Goal: Check status: Check status

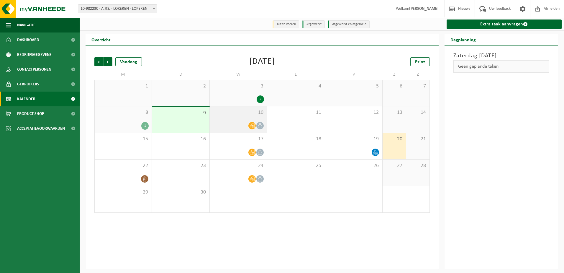
click at [244, 119] on div "10" at bounding box center [238, 119] width 57 height 26
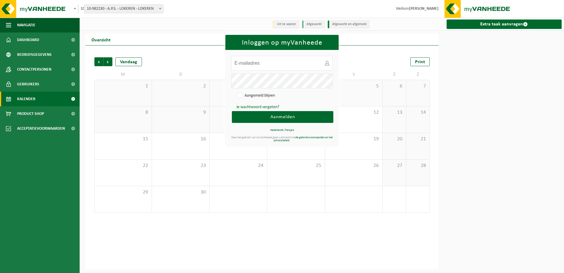
click at [278, 122] on button "Aanmelden" at bounding box center [282, 117] width 101 height 12
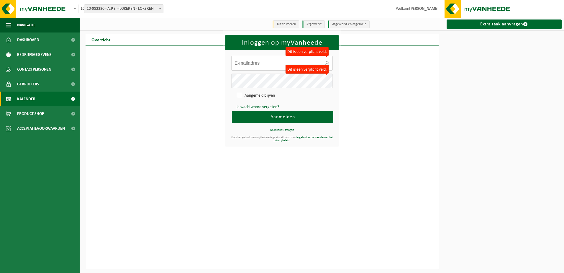
click at [265, 68] on input "E-mailadres:" at bounding box center [281, 63] width 101 height 15
type input "[PERSON_NAME][EMAIL_ADDRESS][PERSON_NAME][DOMAIN_NAME]"
click at [232, 111] on button "Aanmelden" at bounding box center [282, 117] width 101 height 12
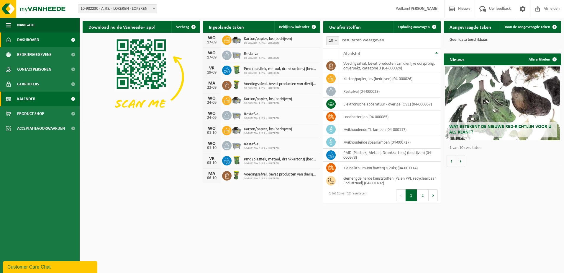
click at [34, 100] on span "Kalender" at bounding box center [26, 98] width 18 height 15
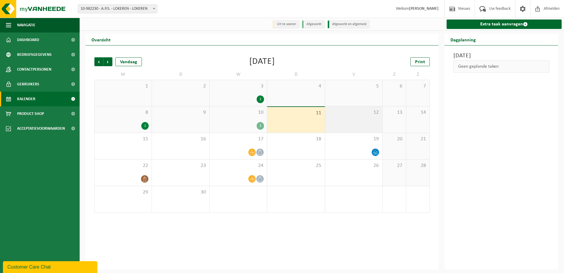
click at [352, 122] on div "12" at bounding box center [353, 119] width 57 height 26
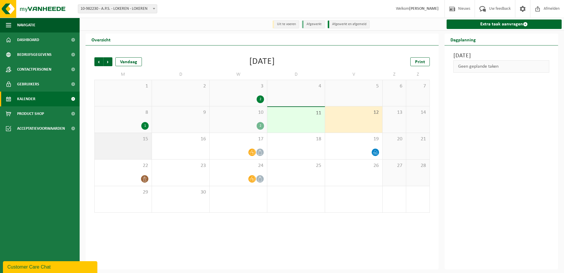
click at [147, 148] on div "15" at bounding box center [123, 146] width 57 height 26
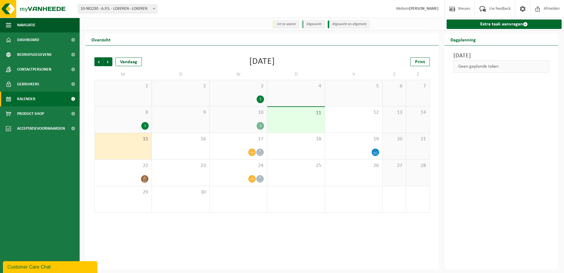
click at [274, 248] on div "Vorige Volgende Vandaag September 2025 Print M D W D V Z Z 1 2 3 2 4 5 6 7 8 1 …" at bounding box center [262, 157] width 353 height 224
click at [344, 128] on div "12" at bounding box center [353, 119] width 57 height 26
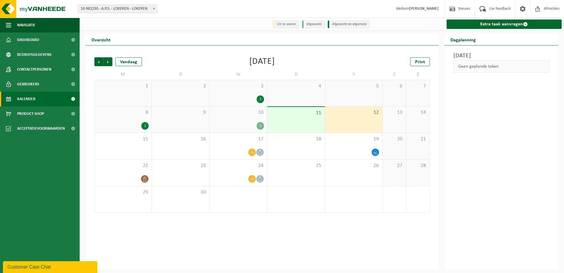
click at [303, 194] on span "2" at bounding box center [295, 192] width 51 height 6
